Goal: Task Accomplishment & Management: Complete application form

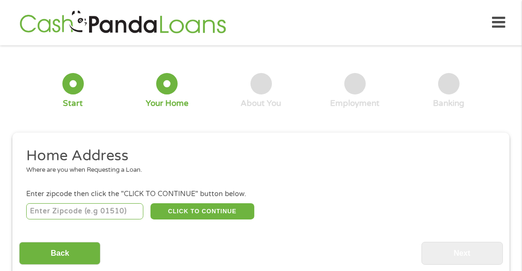
scroll to position [4, 0]
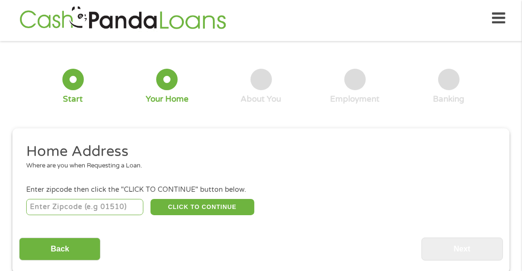
click at [110, 207] on input "number" at bounding box center [85, 207] width 118 height 16
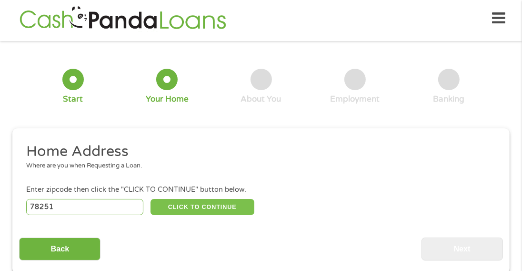
type input "78251"
click at [201, 205] on button "CLICK TO CONTINUE" at bounding box center [203, 207] width 104 height 16
type input "78251"
type input "San Antonio"
select select "[US_STATE]"
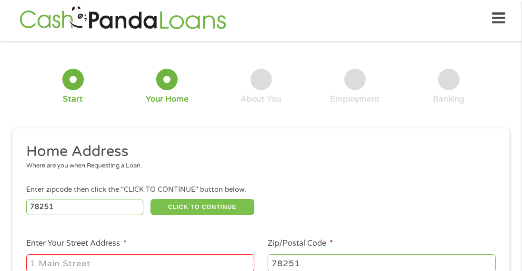
click at [201, 205] on button "CLICK TO CONTINUE" at bounding box center [203, 207] width 104 height 16
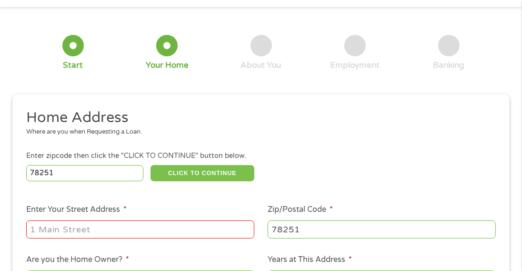
scroll to position [52, 0]
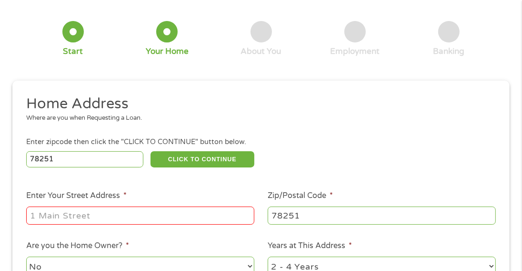
click at [108, 212] on input "Enter Your Street Address *" at bounding box center [140, 215] width 228 height 18
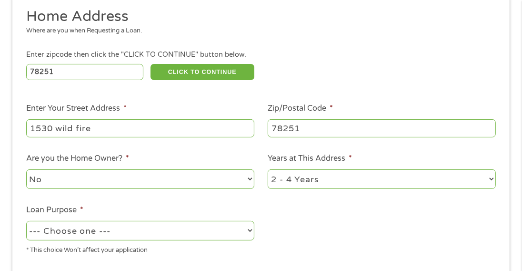
scroll to position [148, 0]
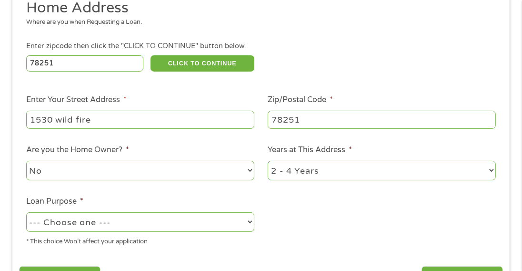
type input "1530 wild fire"
click at [490, 169] on select "1 Year or less 1 - 2 Years 2 - 4 Years Over 4 Years" at bounding box center [382, 171] width 228 height 20
select select "24months"
click at [268, 161] on select "1 Year or less 1 - 2 Years 2 - 4 Years Over 4 Years" at bounding box center [382, 171] width 228 height 20
click at [248, 222] on select "--- Choose one --- Pay Bills Debt Consolidation Home Improvement Major Purchase…" at bounding box center [140, 222] width 228 height 20
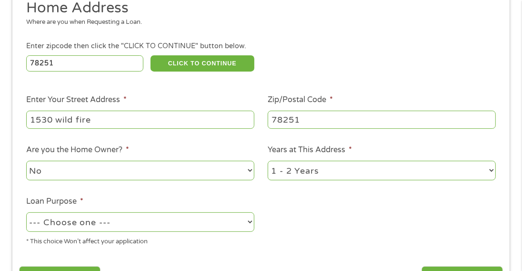
select select "paybills"
click at [26, 212] on select "--- Choose one --- Pay Bills Debt Consolidation Home Improvement Major Purchase…" at bounding box center [140, 222] width 228 height 20
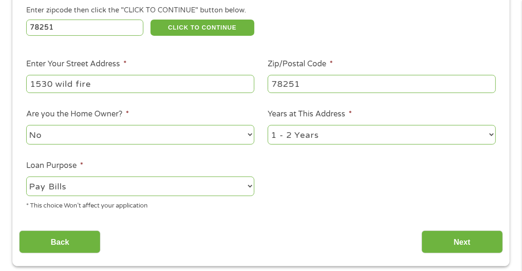
scroll to position [195, 0]
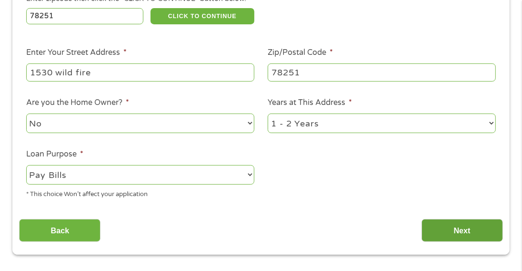
click at [462, 228] on input "Next" at bounding box center [462, 230] width 81 height 23
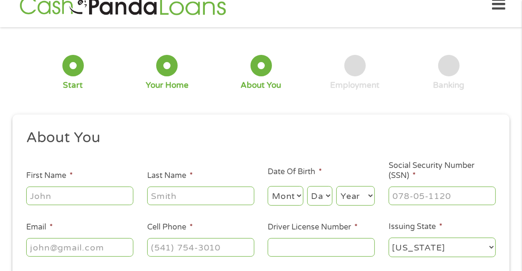
scroll to position [4, 0]
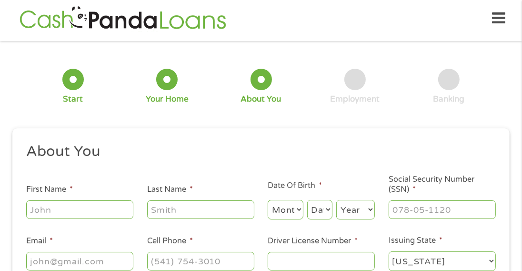
click at [92, 199] on div at bounding box center [79, 210] width 107 height 22
click at [76, 206] on input "First Name *" at bounding box center [79, 209] width 107 height 18
type input "[PERSON_NAME]"
click at [167, 211] on input "Last Name *" at bounding box center [200, 209] width 107 height 18
type input "[PERSON_NAME]"
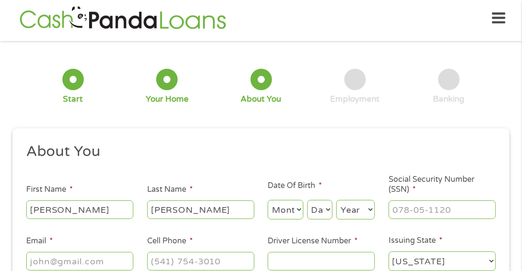
click at [297, 210] on select "Month 1 2 3 4 5 6 7 8 9 10 11 12" at bounding box center [286, 210] width 36 height 20
select select "5"
click at [268, 200] on select "Month 1 2 3 4 5 6 7 8 9 10 11 12" at bounding box center [286, 210] width 36 height 20
click at [327, 208] on select "Day 1 2 3 4 5 6 7 8 9 10 11 12 13 14 15 16 17 18 19 20 21 22 23 24 25 26 27 28 …" at bounding box center [319, 210] width 25 height 20
select select "25"
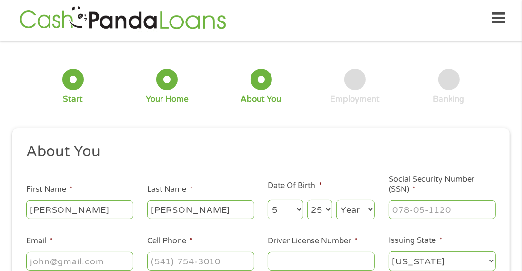
click at [307, 200] on select "Day 1 2 3 4 5 6 7 8 9 10 11 12 13 14 15 16 17 18 19 20 21 22 23 24 25 26 27 28 …" at bounding box center [319, 210] width 25 height 20
click at [371, 209] on select "Year [DATE] 2006 2005 2004 2003 2002 2001 2000 1999 1998 1997 1996 1995 1994 19…" at bounding box center [355, 210] width 39 height 20
select select "1951"
click at [336, 200] on select "Year [DATE] 2006 2005 2004 2003 2002 2001 2000 1999 1998 1997 1996 1995 1994 19…" at bounding box center [355, 210] width 39 height 20
click at [413, 209] on input "___-__-____" at bounding box center [442, 209] width 107 height 18
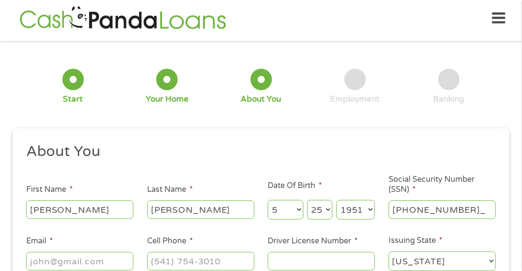
type input "338-46-9133"
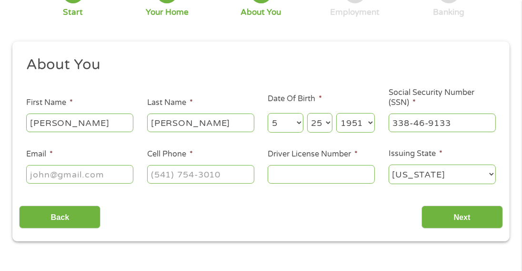
scroll to position [100, 0]
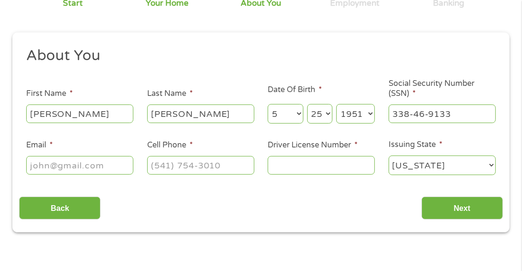
click at [95, 163] on input "Email *" at bounding box center [79, 165] width 107 height 18
type input "[EMAIL_ADDRESS][DOMAIN_NAME]"
click at [175, 168] on input "(___) ___-____" at bounding box center [200, 165] width 107 height 18
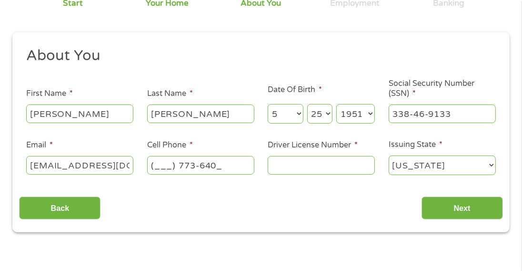
type input "(___) 773-6409"
click at [286, 166] on input "Driver License Number *" at bounding box center [321, 165] width 107 height 18
type input "B45543251149"
click at [492, 165] on select "[US_STATE] [US_STATE] [US_STATE] [US_STATE] [US_STATE] [US_STATE] [US_STATE] [U…" at bounding box center [442, 165] width 107 height 20
select select "[US_STATE]"
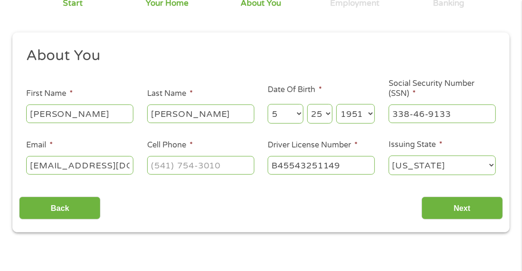
click at [389, 156] on select "[US_STATE] [US_STATE] [US_STATE] [US_STATE] [US_STATE] [US_STATE] [US_STATE] [U…" at bounding box center [442, 165] width 107 height 20
click at [460, 208] on input "Next" at bounding box center [462, 207] width 81 height 23
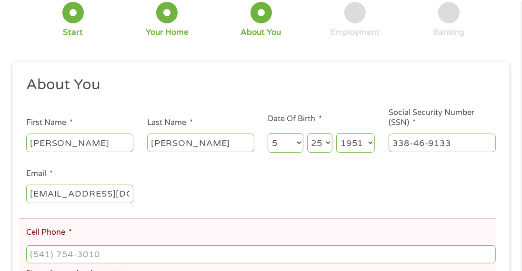
scroll to position [148, 0]
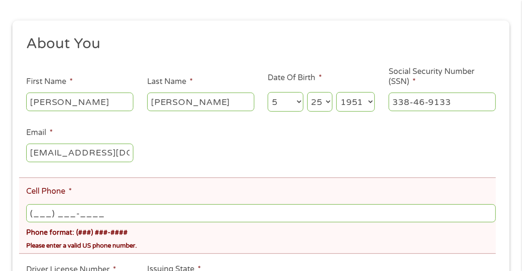
click at [61, 212] on input "(___) ___-____" at bounding box center [261, 213] width 470 height 18
type input "[PHONE_NUMBER]"
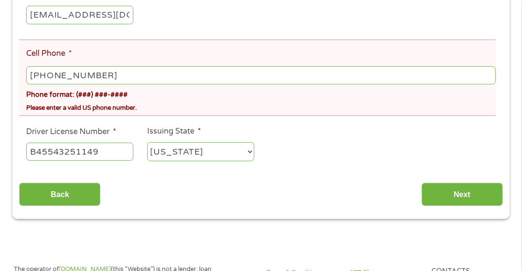
scroll to position [291, 0]
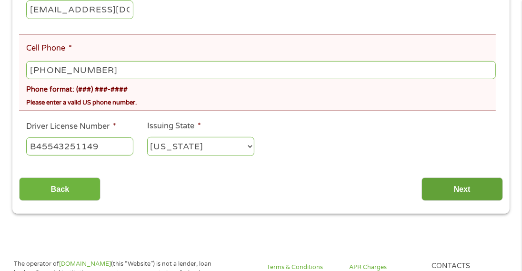
click at [452, 185] on input "Next" at bounding box center [462, 188] width 81 height 23
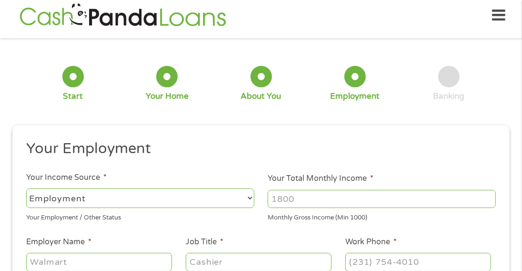
scroll to position [4, 0]
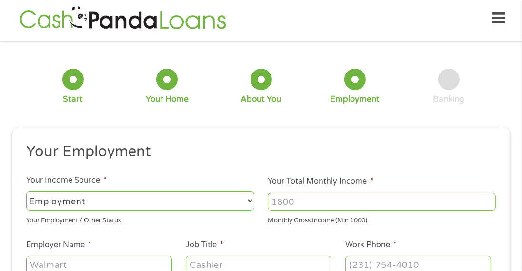
click at [247, 200] on select "--- Choose one --- Employment [DEMOGRAPHIC_DATA] Benefits" at bounding box center [140, 201] width 228 height 20
select select "benefits"
click at [26, 191] on select "--- Choose one --- Employment [DEMOGRAPHIC_DATA] Benefits" at bounding box center [140, 201] width 228 height 20
type input "Other"
type input "[PHONE_NUMBER]"
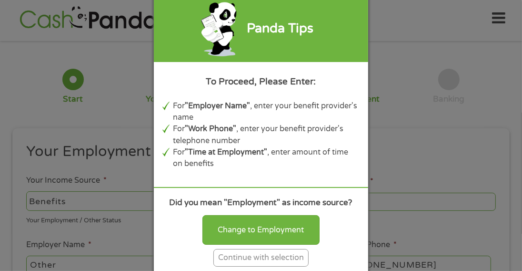
click at [420, 157] on div "Panda Tips To Proceed, Please Enter: For "Employer Name" , enter your benefit p…" at bounding box center [261, 135] width 522 height 271
click at [284, 257] on div "Continue with selection" at bounding box center [260, 258] width 95 height 18
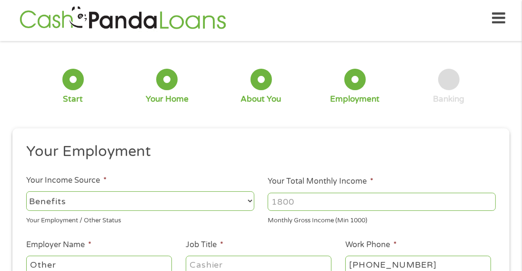
click at [300, 201] on input "Your Total Monthly Income *" at bounding box center [382, 201] width 228 height 18
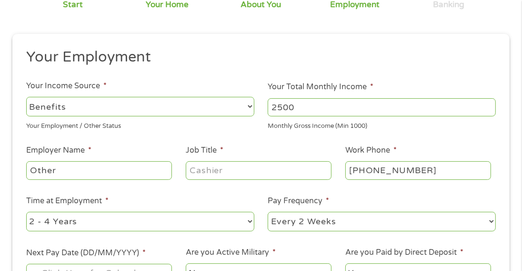
scroll to position [100, 0]
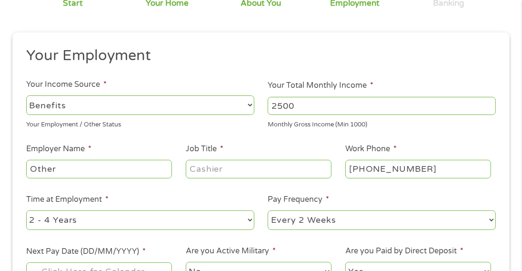
type input "2500"
click at [103, 171] on input "Other" at bounding box center [99, 169] width 146 height 18
type input "O"
type input "RETIED"
click at [211, 172] on input "Job Title *" at bounding box center [259, 169] width 146 height 18
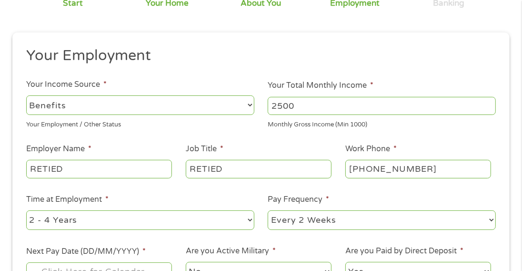
type input "RETIED"
click at [248, 219] on select "--- Choose one --- 1 Year or less 1 - 2 Years 2 - 4 Years Over 4 Years" at bounding box center [140, 220] width 228 height 20
select select "60months"
click at [26, 210] on select "--- Choose one --- 1 Year or less 1 - 2 Years 2 - 4 Years Over 4 Years" at bounding box center [140, 220] width 228 height 20
click at [492, 218] on select "--- Choose one --- Every 2 Weeks Every Week Monthly Semi-Monthly" at bounding box center [382, 220] width 228 height 20
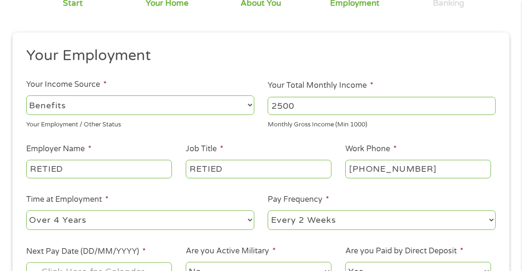
select select "monthly"
click at [268, 210] on select "--- Choose one --- Every 2 Weeks Every Week Monthly Semi-Monthly" at bounding box center [382, 220] width 228 height 20
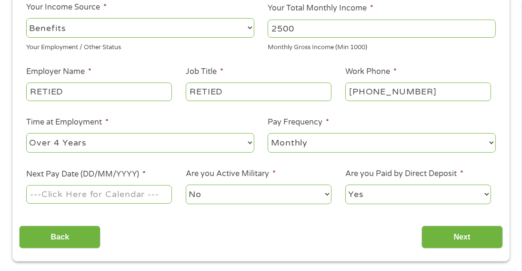
scroll to position [195, 0]
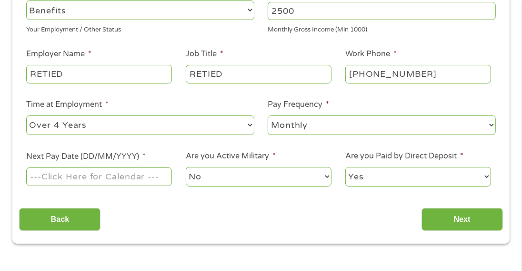
click at [131, 176] on input "Next Pay Date (DD/MM/YYYY) *" at bounding box center [99, 176] width 146 height 18
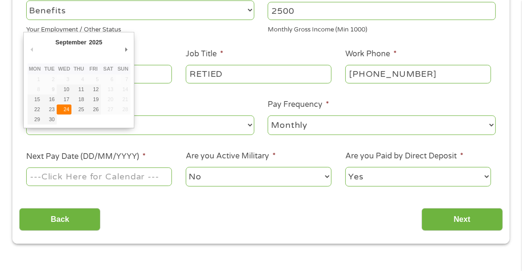
type input "[DATE]"
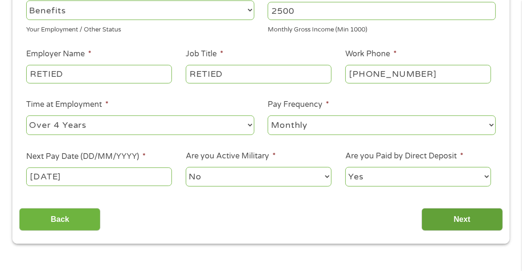
click at [444, 218] on input "Next" at bounding box center [462, 219] width 81 height 23
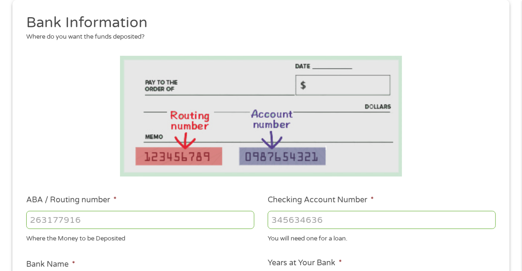
scroll to position [148, 0]
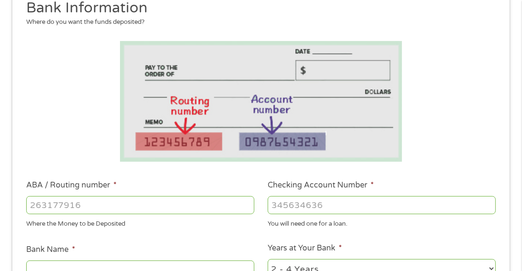
click at [74, 200] on input "ABA / Routing number *" at bounding box center [140, 205] width 228 height 18
type input "314972853"
type input "WOODFOREST NATIONAL BANK"
type input "314972853"
click at [306, 205] on input "Checking Account Number *" at bounding box center [382, 205] width 228 height 18
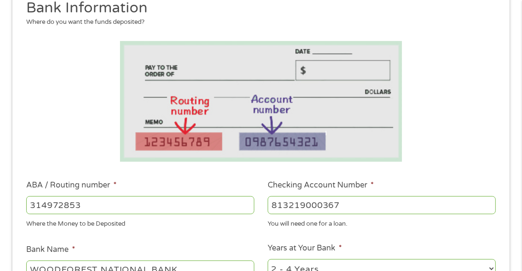
click at [345, 205] on input "813219000367" at bounding box center [382, 205] width 228 height 18
type input "8"
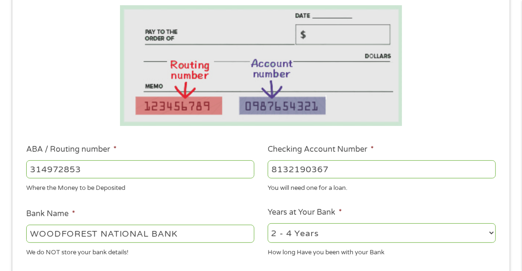
scroll to position [195, 0]
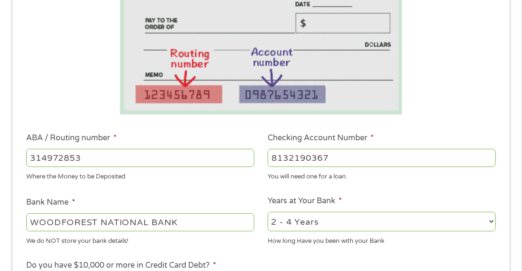
type input "8132190367"
click at [492, 220] on select "2 - 4 Years 6 - 12 Months 1 - 2 Years Over 4 Years" at bounding box center [382, 222] width 228 height 20
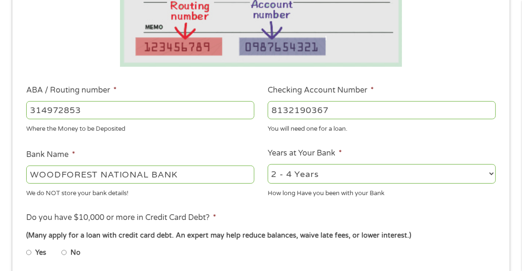
click at [64, 251] on input "No" at bounding box center [64, 252] width 6 height 15
radio input "true"
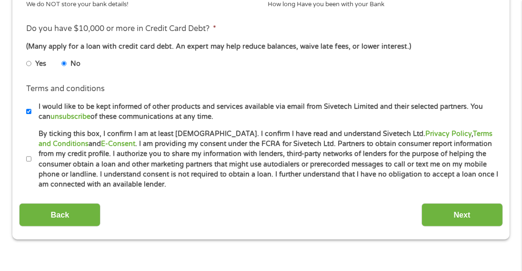
scroll to position [433, 0]
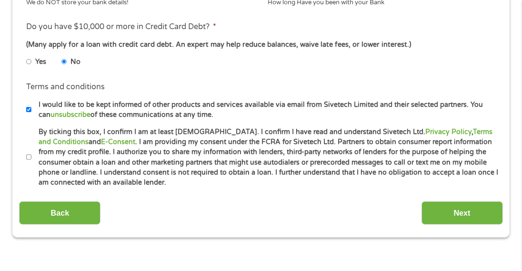
click at [27, 155] on input "By ticking this box, I confirm I am at least [DEMOGRAPHIC_DATA]. I confirm I ha…" at bounding box center [29, 157] width 6 height 15
checkbox input "true"
click at [470, 207] on input "Next" at bounding box center [462, 212] width 81 height 23
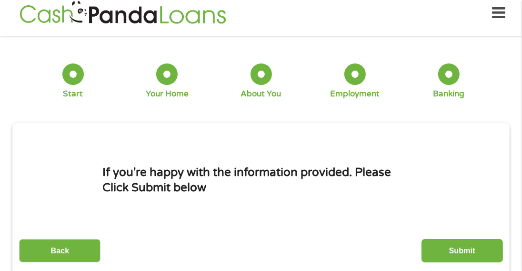
scroll to position [4, 0]
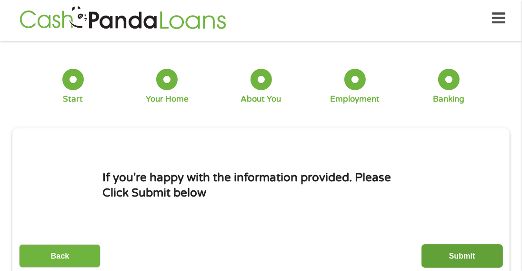
click at [465, 247] on input "Submit" at bounding box center [462, 255] width 81 height 23
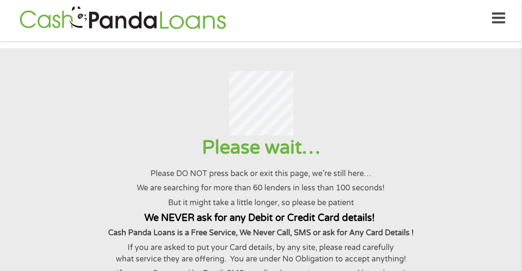
scroll to position [0, 0]
